Goal: Transaction & Acquisition: Book appointment/travel/reservation

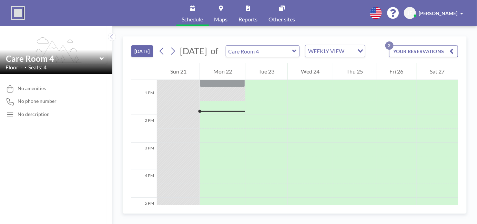
scroll to position [345, 0]
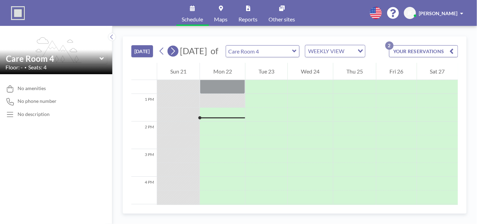
click at [175, 54] on icon at bounding box center [173, 51] width 7 height 10
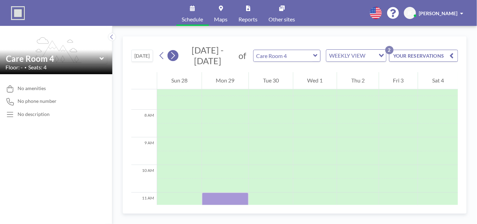
scroll to position [207, 0]
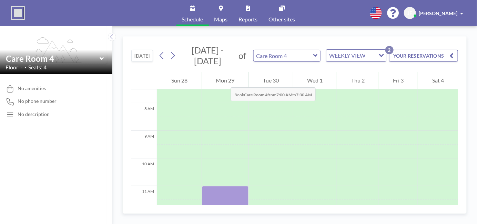
click at [224, 80] on div "Mon 29" at bounding box center [225, 80] width 47 height 17
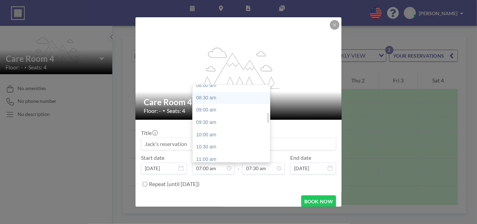
scroll to position [241, 0]
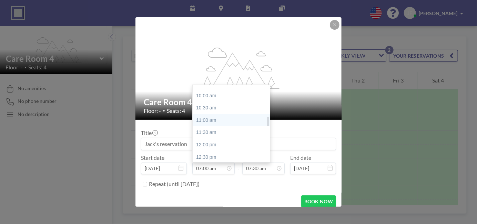
click at [212, 120] on div "11:00 am" at bounding box center [233, 120] width 81 height 12
type input "11:00 am"
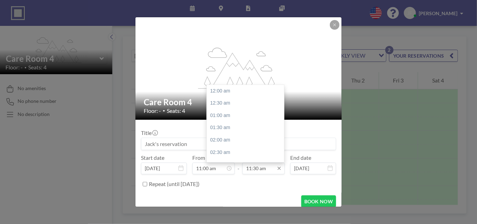
scroll to position [282, 0]
click at [253, 170] on input "11:30 am" at bounding box center [263, 168] width 42 height 12
click at [227, 128] on div "01:00 pm" at bounding box center [247, 128] width 81 height 12
type input "01:00 pm"
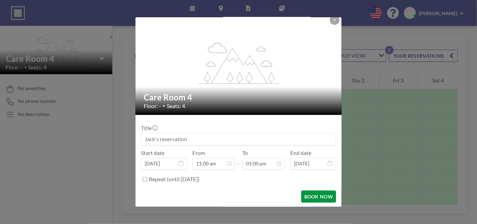
scroll to position [319, 0]
click at [314, 198] on button "BOOK NOW" at bounding box center [318, 196] width 35 height 12
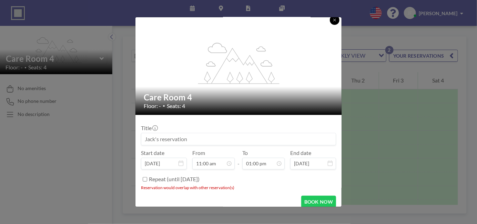
click at [335, 18] on icon at bounding box center [335, 20] width 4 height 4
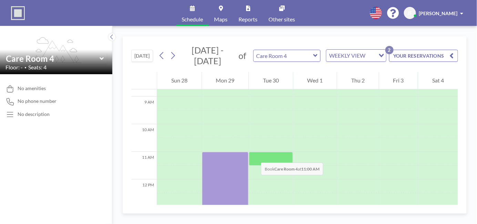
scroll to position [241, 0]
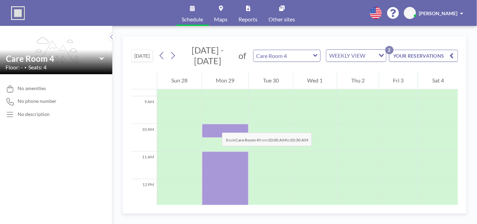
click at [215, 126] on div at bounding box center [225, 131] width 47 height 14
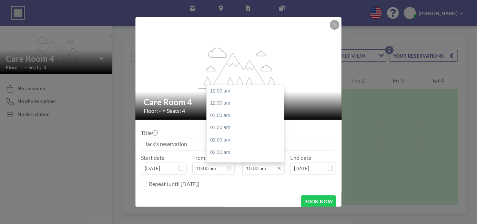
scroll to position [257, 0]
click at [223, 103] on div "11:00 am" at bounding box center [247, 104] width 81 height 12
type input "11:00 am"
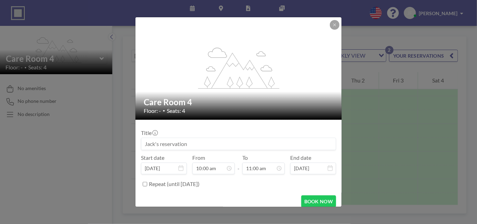
scroll to position [270, 0]
click at [315, 201] on button "BOOK NOW" at bounding box center [318, 201] width 35 height 12
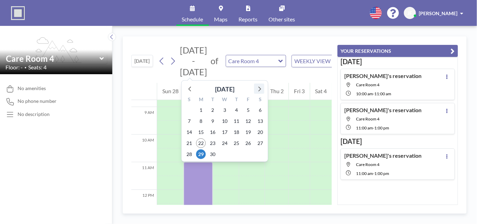
click at [258, 88] on icon at bounding box center [259, 88] width 9 height 9
click at [249, 109] on span "3" at bounding box center [248, 110] width 10 height 10
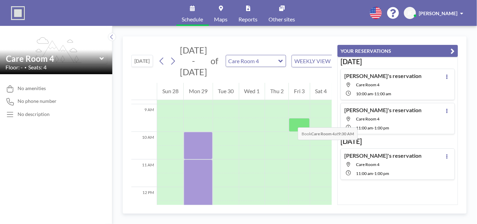
scroll to position [253, 0]
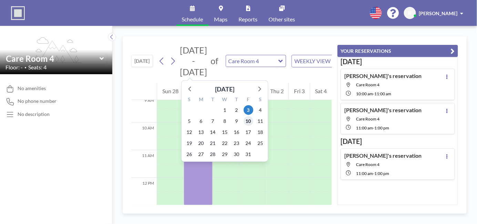
click at [251, 119] on span "10" at bounding box center [248, 121] width 10 height 10
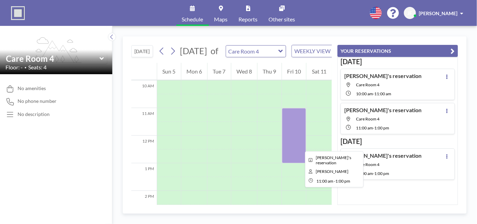
scroll to position [276, 0]
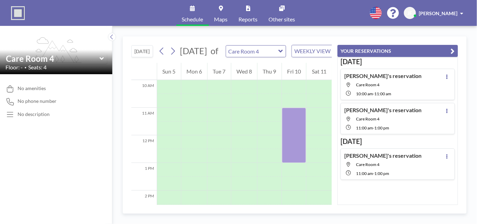
click at [444, 12] on span "[PERSON_NAME]" at bounding box center [438, 13] width 39 height 6
click at [441, 47] on span "Log out" at bounding box center [443, 46] width 16 height 7
